Goal: Contribute content: Add original content to the website for others to see

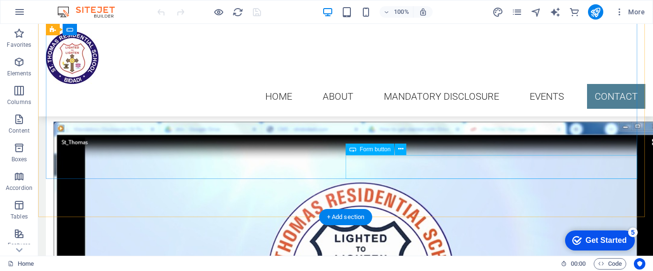
scroll to position [5210, 0]
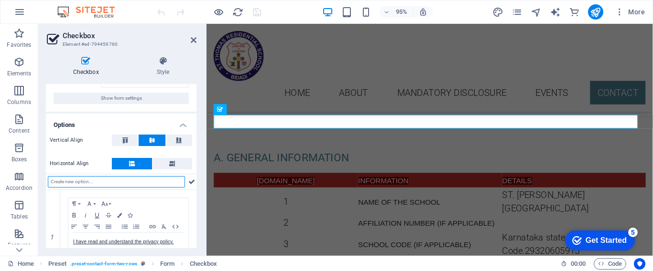
scroll to position [69, 0]
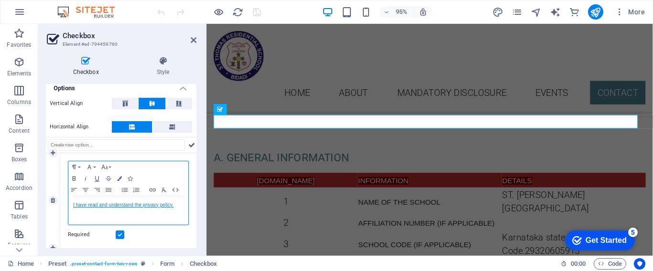
click at [87, 206] on link "I have read and understand the privacy policy." at bounding box center [123, 205] width 100 height 5
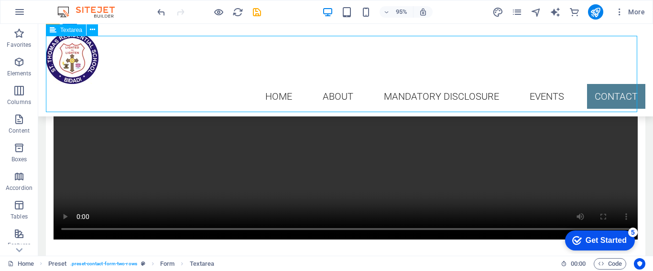
scroll to position [5210, 0]
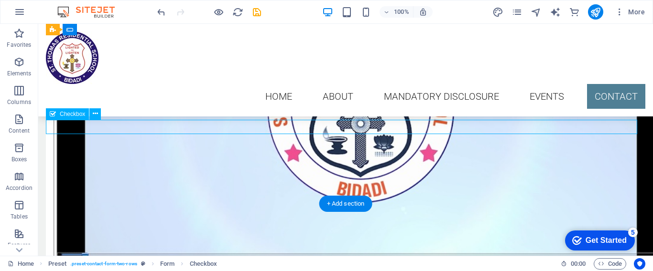
scroll to position [4983, 0]
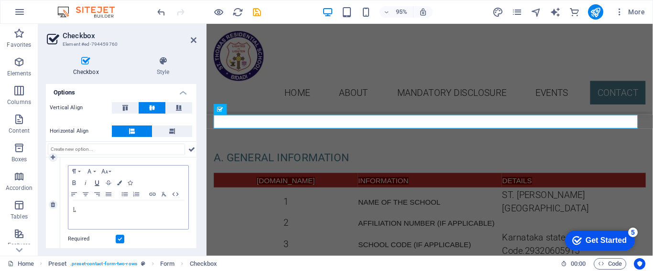
scroll to position [74, 0]
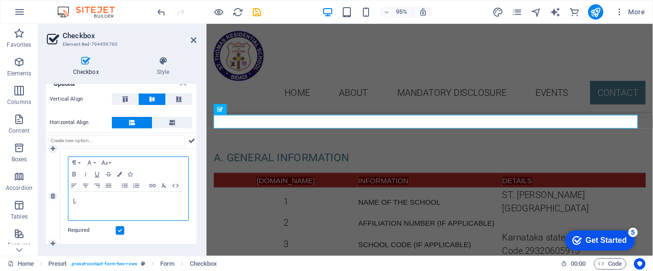
click at [78, 200] on p "I." at bounding box center [128, 201] width 110 height 9
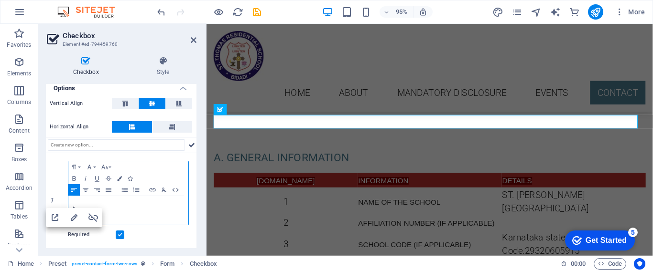
scroll to position [69, 0]
click at [189, 145] on icon at bounding box center [191, 145] width 7 height 11
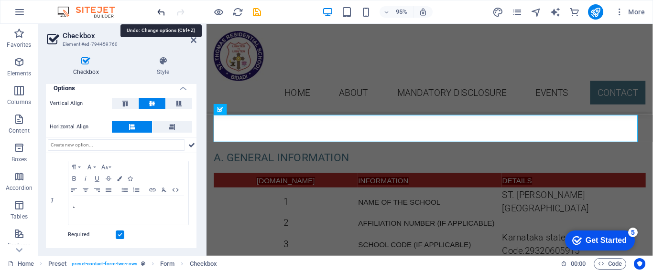
click at [164, 13] on icon "undo" at bounding box center [161, 12] width 11 height 11
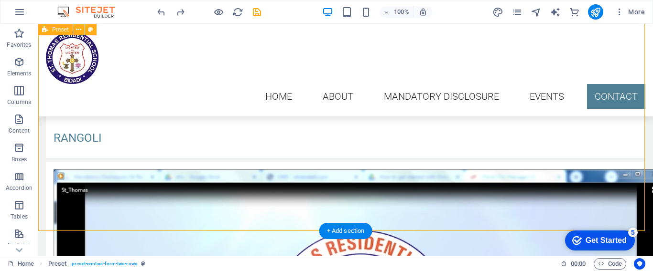
scroll to position [5210, 0]
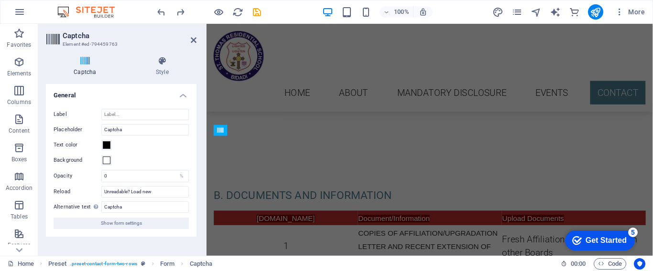
scroll to position [4983, 0]
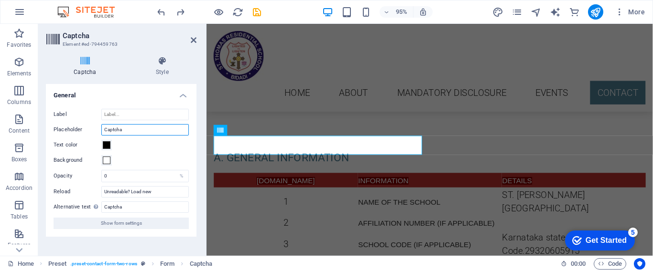
click at [137, 128] on input "Captcha" at bounding box center [144, 129] width 87 height 11
type input "C"
type input "."
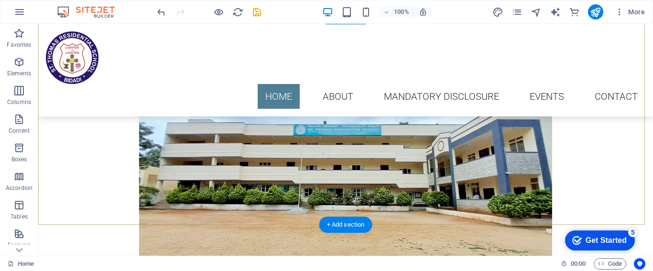
scroll to position [96, 0]
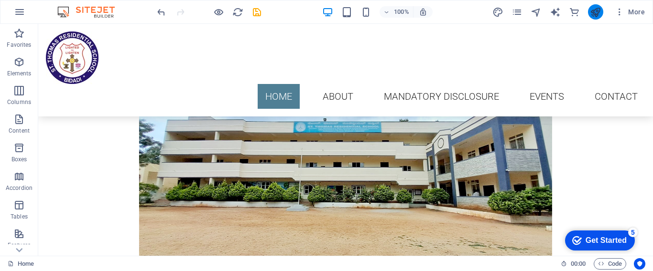
click at [603, 11] on button "publish" at bounding box center [595, 11] width 15 height 15
